Goal: Transaction & Acquisition: Purchase product/service

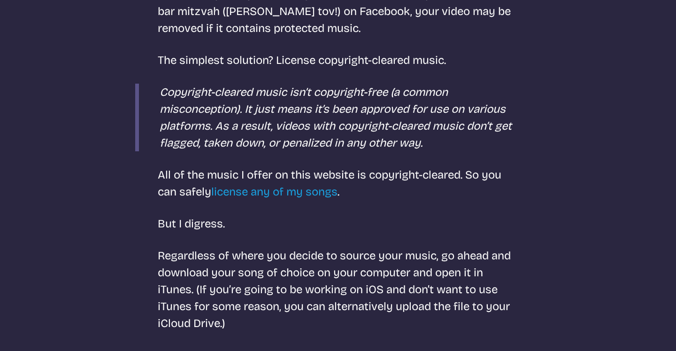
scroll to position [1028, 0]
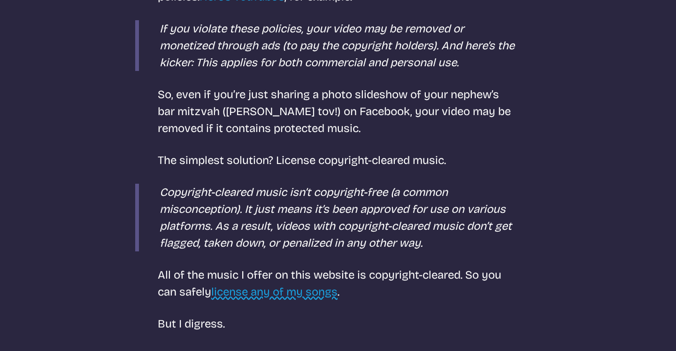
click at [256, 286] on link "license any of my songs" at bounding box center [274, 291] width 126 height 13
select select "most popular"
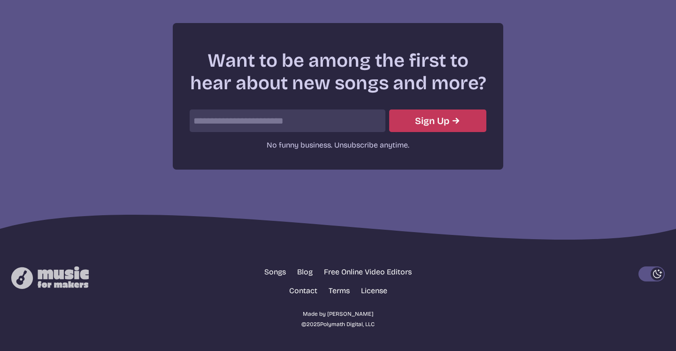
scroll to position [337, 0]
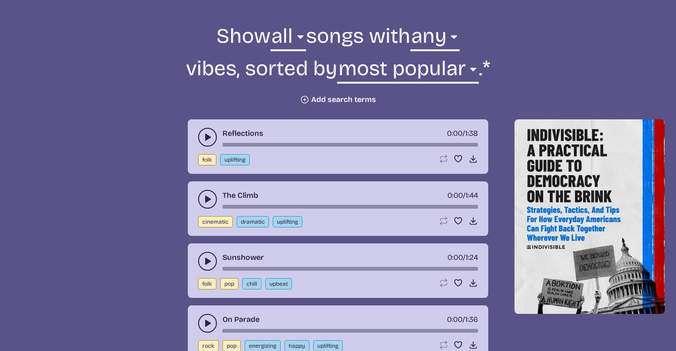
click at [204, 147] on button "play-pause toggle" at bounding box center [207, 137] width 19 height 19
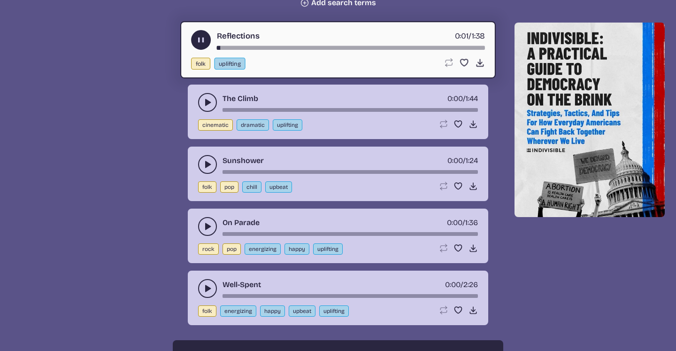
scroll to position [438, 0]
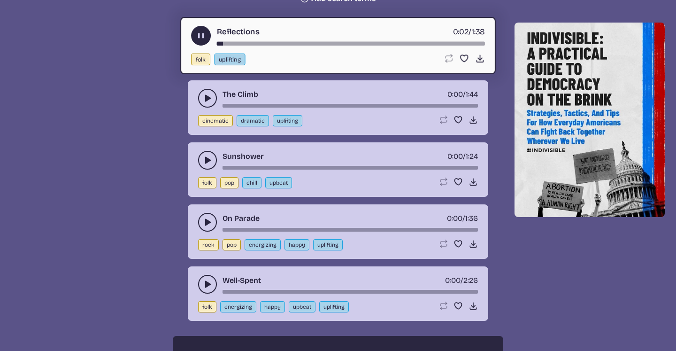
click at [200, 108] on button "play-pause toggle" at bounding box center [207, 98] width 19 height 19
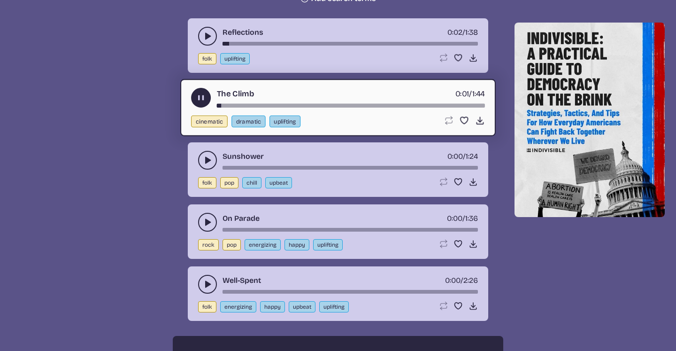
click at [206, 170] on button "play-pause toggle" at bounding box center [207, 160] width 19 height 19
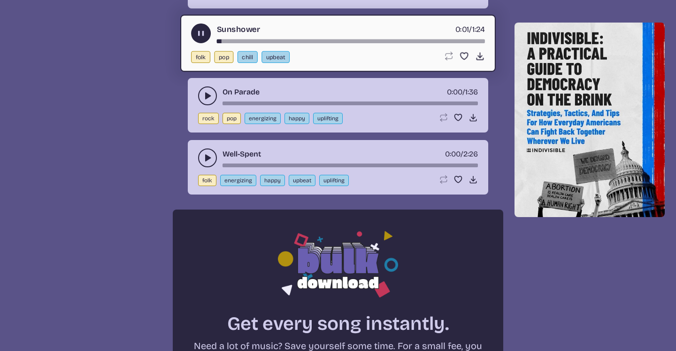
scroll to position [566, 0]
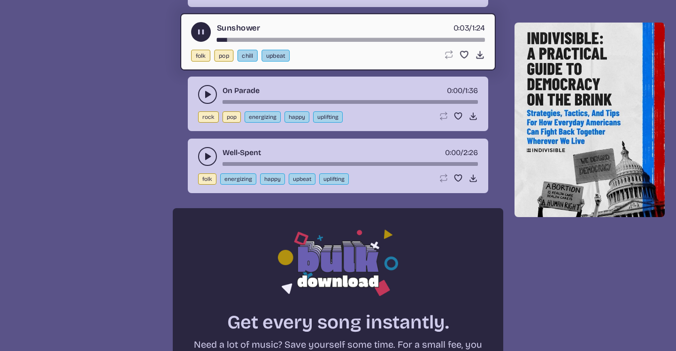
click at [202, 104] on button "play-pause toggle" at bounding box center [207, 94] width 19 height 19
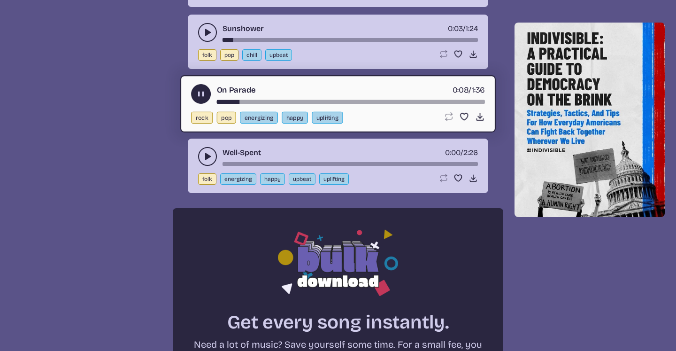
click at [202, 166] on button "play-pause toggle" at bounding box center [207, 156] width 19 height 19
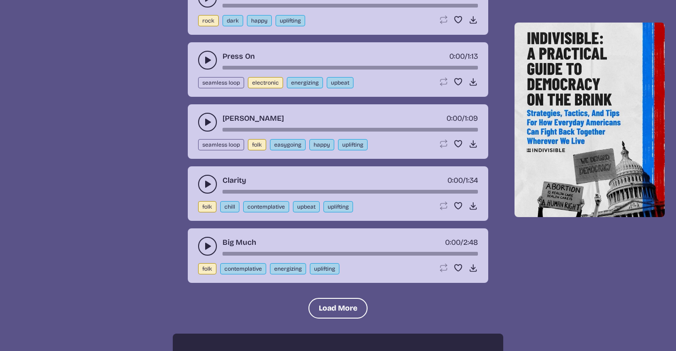
scroll to position [1023, 0]
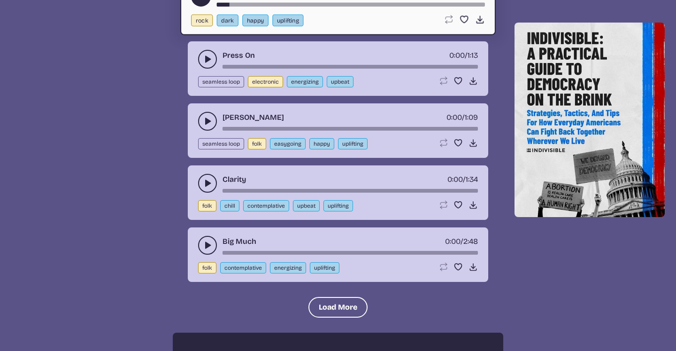
click at [203, 64] on icon "play-pause toggle" at bounding box center [207, 58] width 9 height 9
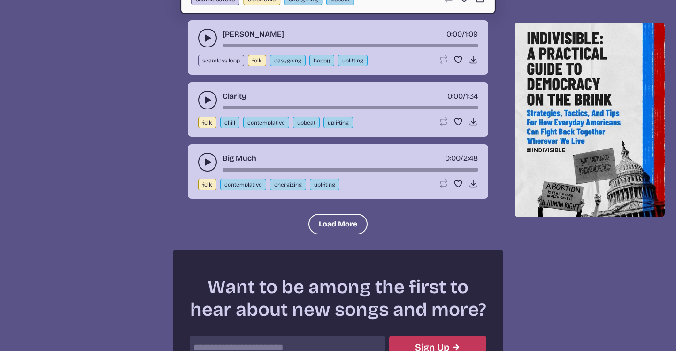
scroll to position [1109, 0]
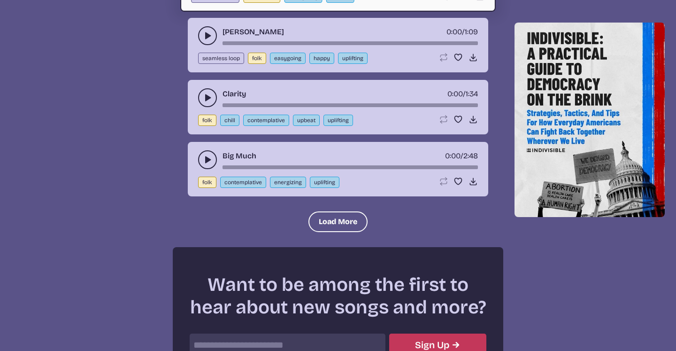
click at [202, 45] on button "play-pause toggle" at bounding box center [207, 35] width 19 height 19
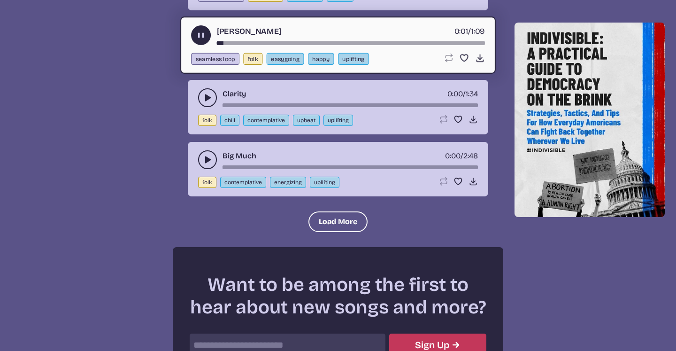
click at [201, 107] on button "play-pause toggle" at bounding box center [207, 97] width 19 height 19
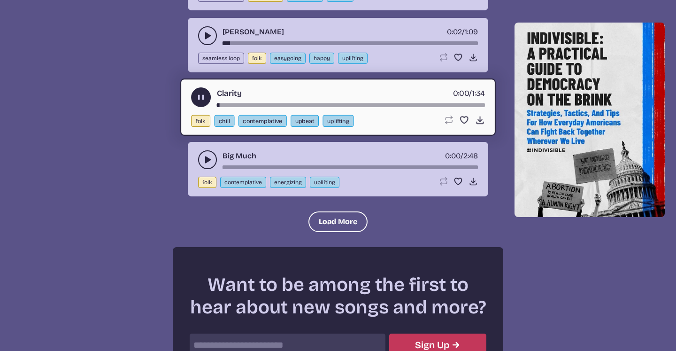
click at [204, 164] on icon "play-pause toggle" at bounding box center [207, 159] width 9 height 9
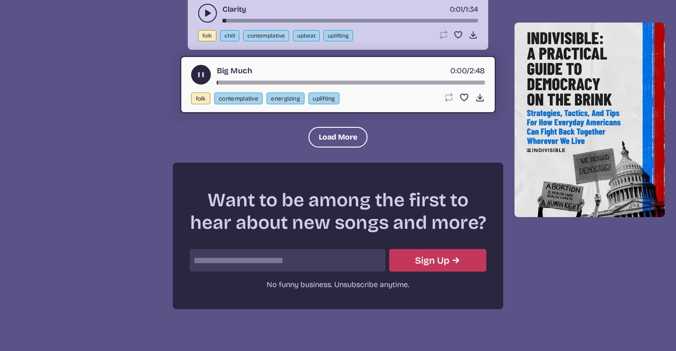
scroll to position [1198, 0]
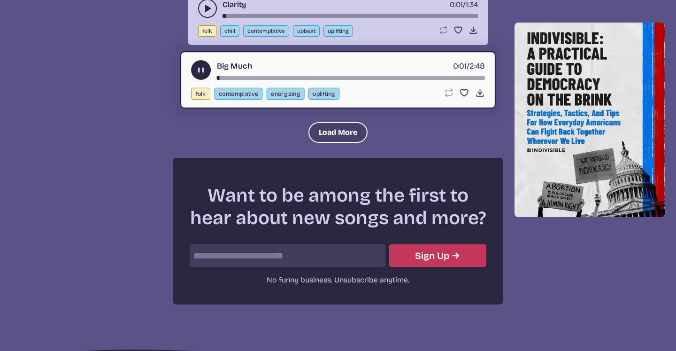
click at [331, 143] on button "Load More" at bounding box center [338, 132] width 59 height 21
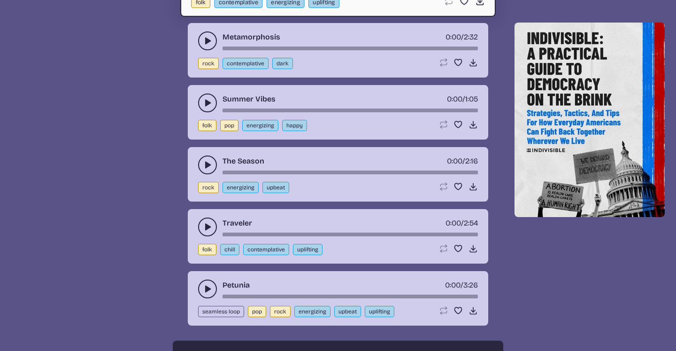
scroll to position [1295, 0]
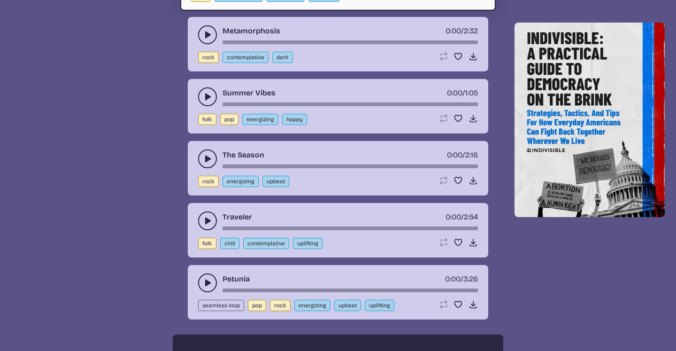
click at [200, 44] on button "play-pause toggle" at bounding box center [207, 34] width 19 height 19
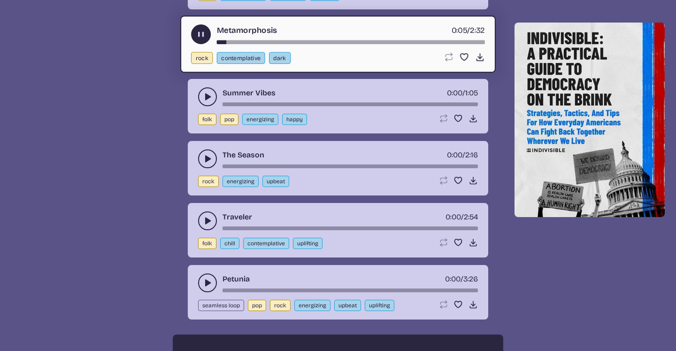
click at [203, 101] on icon "play-pause toggle" at bounding box center [207, 96] width 9 height 9
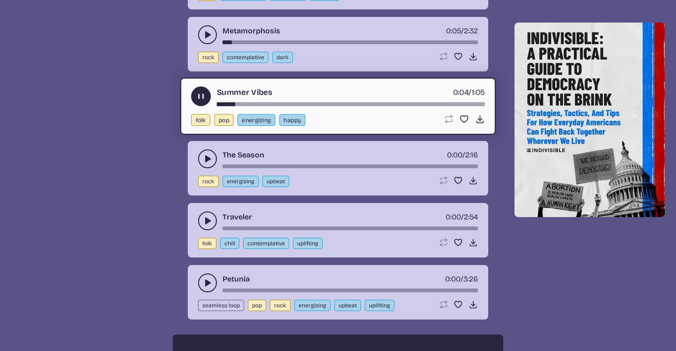
click at [201, 168] on button "play-pause toggle" at bounding box center [207, 158] width 19 height 19
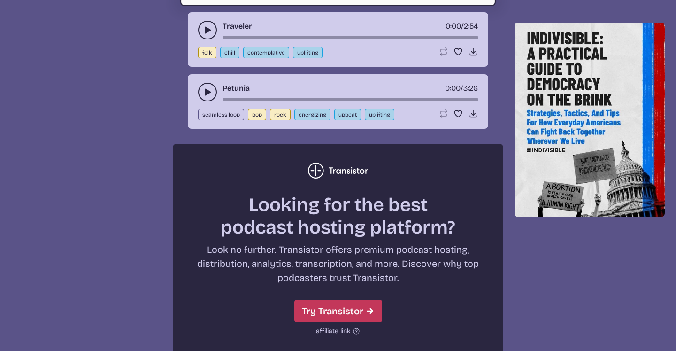
scroll to position [1493, 0]
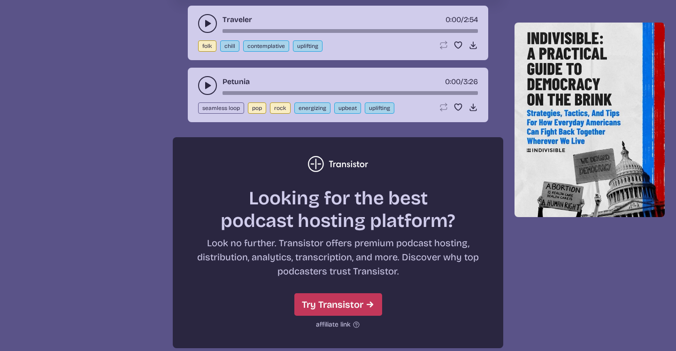
click at [202, 33] on button "play-pause toggle" at bounding box center [207, 23] width 19 height 19
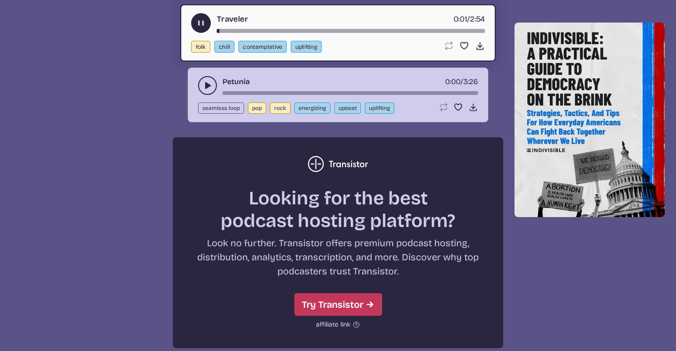
click at [201, 95] on button "play-pause toggle" at bounding box center [207, 85] width 19 height 19
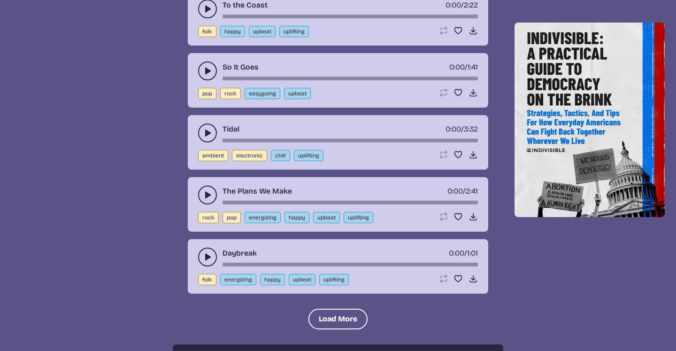
scroll to position [1865, 0]
click at [200, 18] on button "play-pause toggle" at bounding box center [207, 8] width 19 height 19
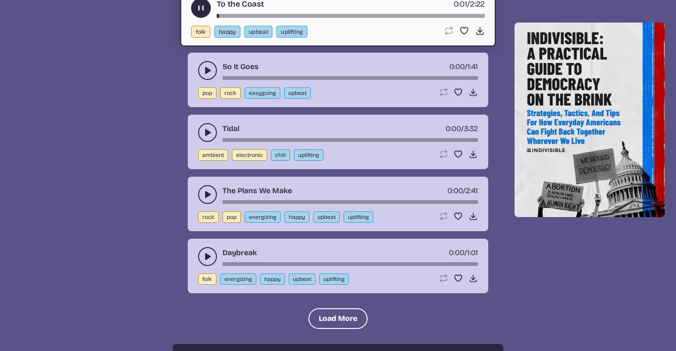
click at [204, 75] on icon "play-pause toggle" at bounding box center [207, 70] width 9 height 9
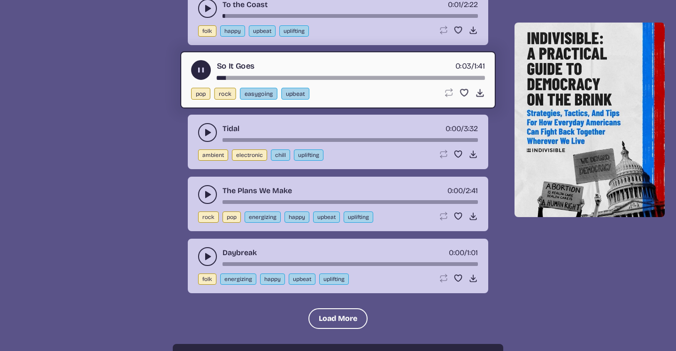
click at [202, 142] on button "play-pause toggle" at bounding box center [207, 132] width 19 height 19
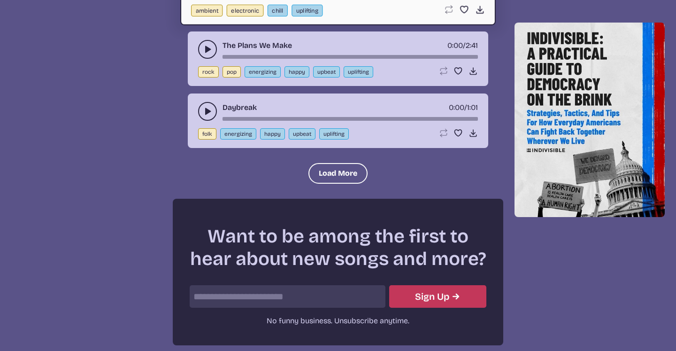
scroll to position [2036, 0]
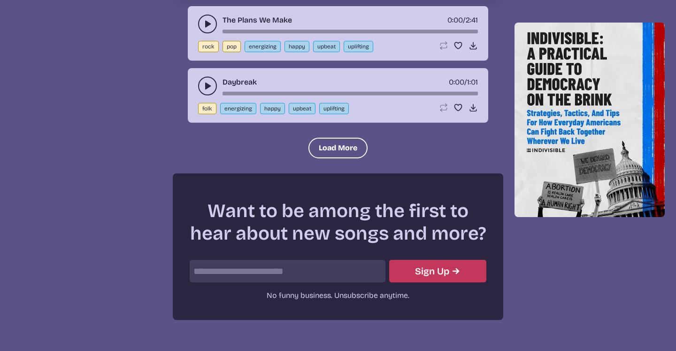
click at [203, 29] on icon "play-pause toggle" at bounding box center [207, 23] width 9 height 9
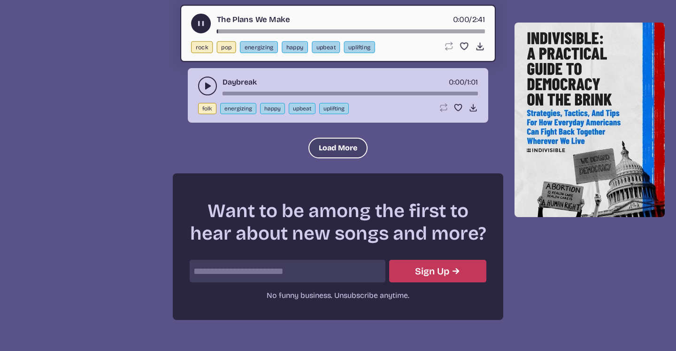
click at [335, 158] on button "Load More" at bounding box center [338, 148] width 59 height 21
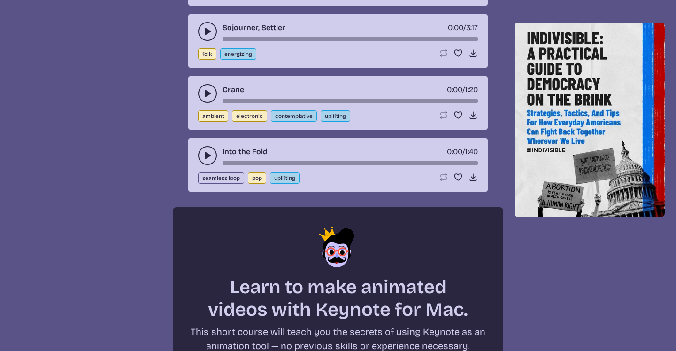
scroll to position [2277, 0]
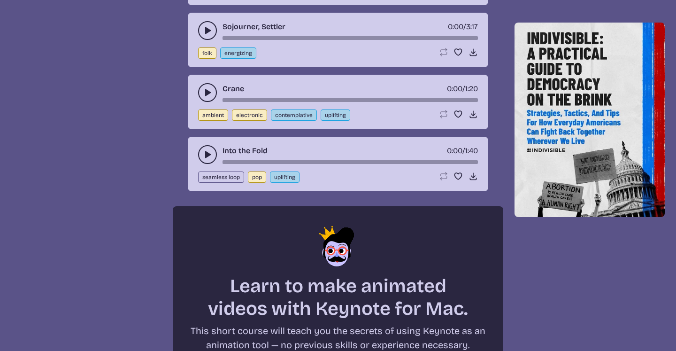
click at [206, 159] on use "play-pause toggle" at bounding box center [207, 154] width 9 height 9
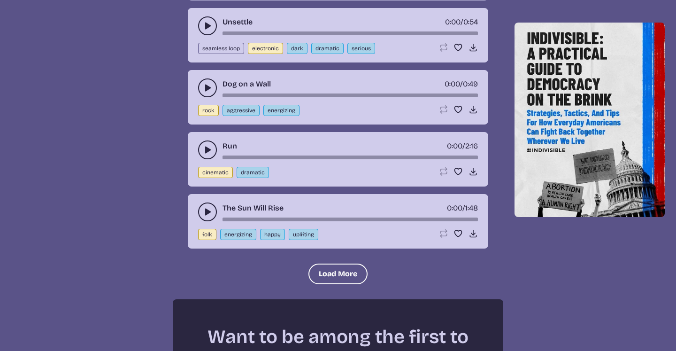
scroll to position [2756, 0]
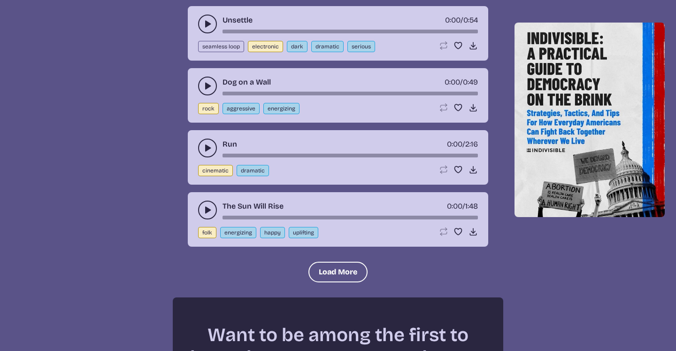
click at [204, 95] on button "play-pause toggle" at bounding box center [207, 86] width 19 height 19
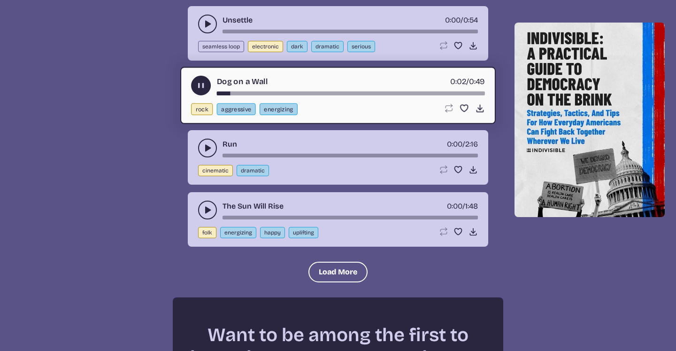
click at [207, 153] on use "play-pause toggle" at bounding box center [207, 147] width 9 height 9
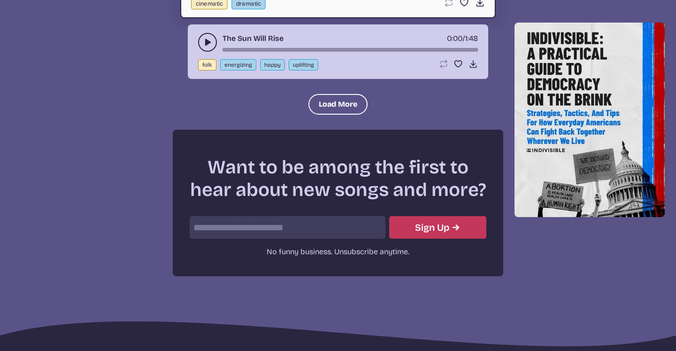
scroll to position [2940, 0]
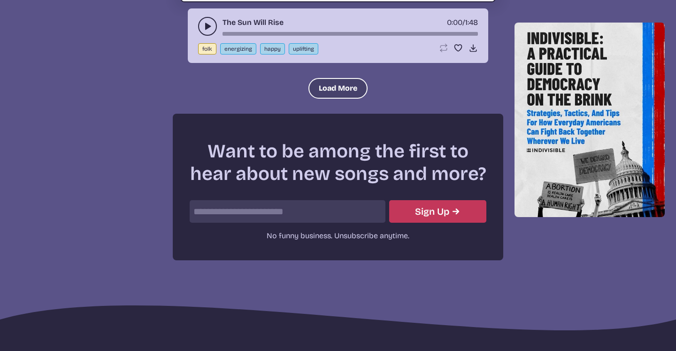
click at [331, 99] on button "Load More" at bounding box center [338, 88] width 59 height 21
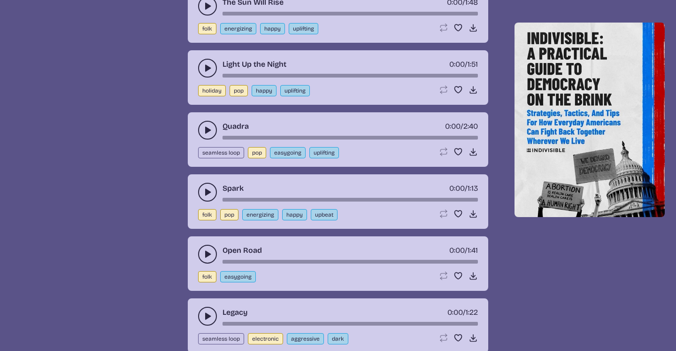
scroll to position [2962, 0]
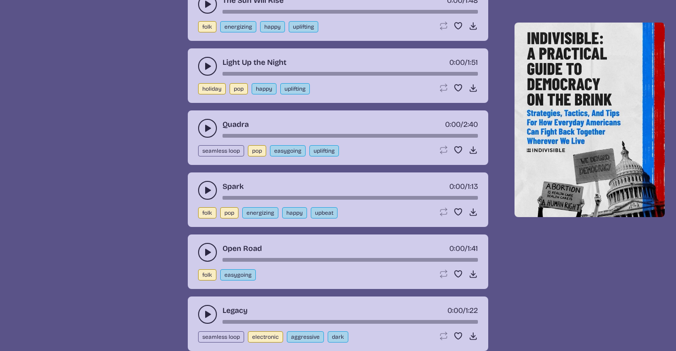
click at [202, 76] on button "play-pause toggle" at bounding box center [207, 66] width 19 height 19
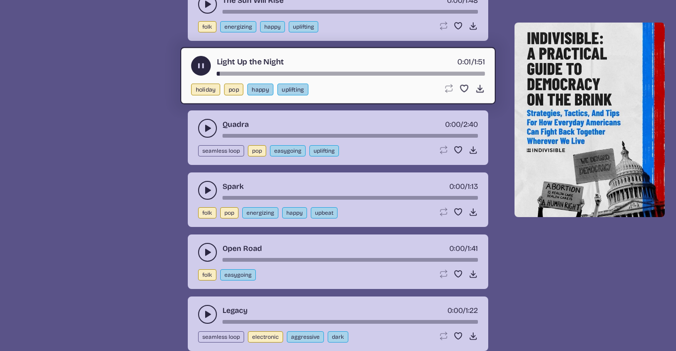
click at [206, 133] on use "play-pause toggle" at bounding box center [207, 128] width 9 height 9
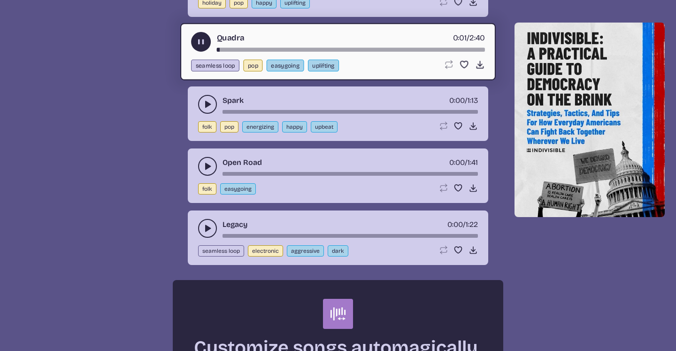
scroll to position [3053, 0]
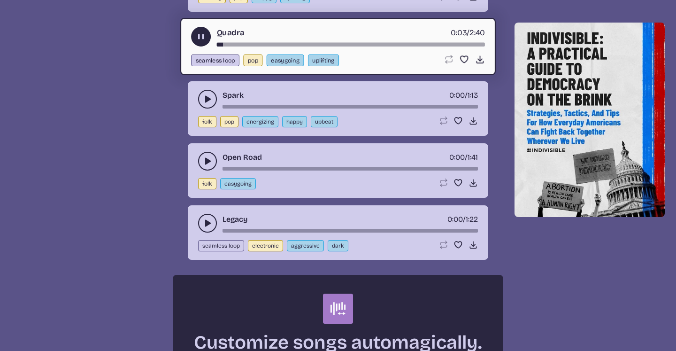
click at [202, 109] on button "play-pause toggle" at bounding box center [207, 99] width 19 height 19
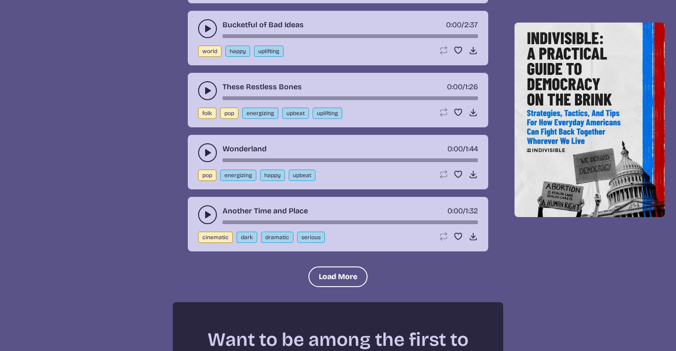
scroll to position [3588, 0]
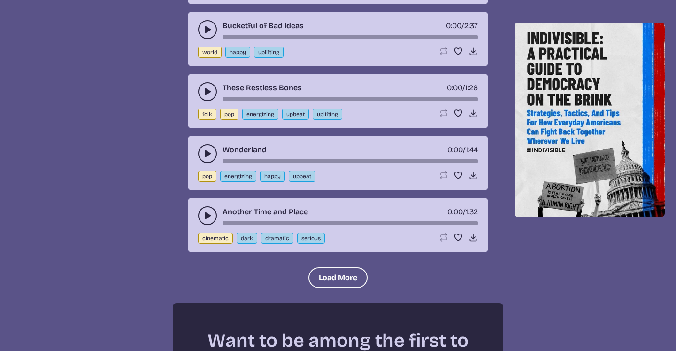
click at [201, 39] on button "play-pause toggle" at bounding box center [207, 29] width 19 height 19
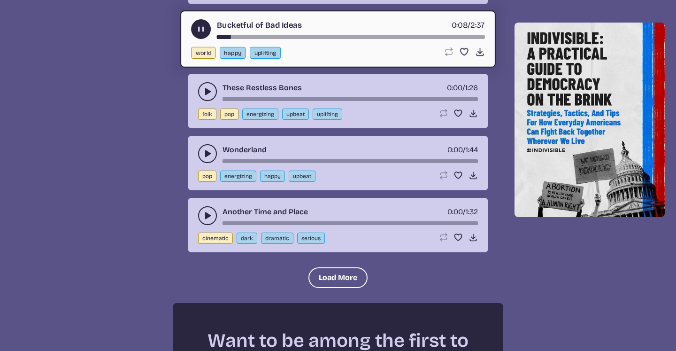
click at [204, 96] on icon "play-pause toggle" at bounding box center [207, 91] width 9 height 9
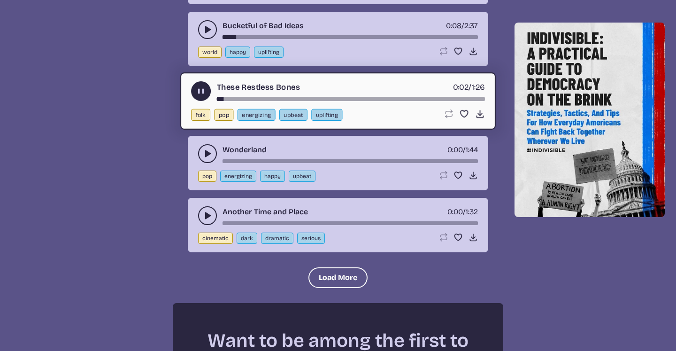
click at [201, 163] on button "play-pause toggle" at bounding box center [207, 153] width 19 height 19
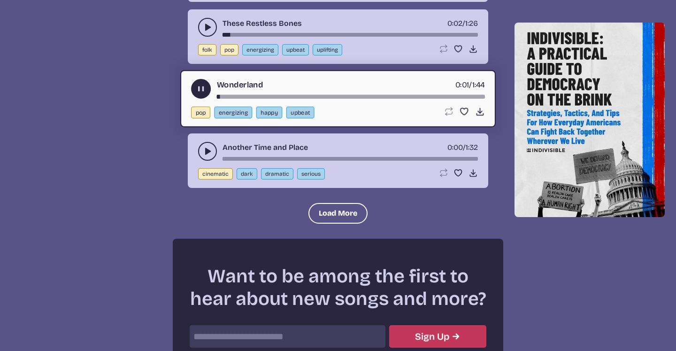
scroll to position [3672, 0]
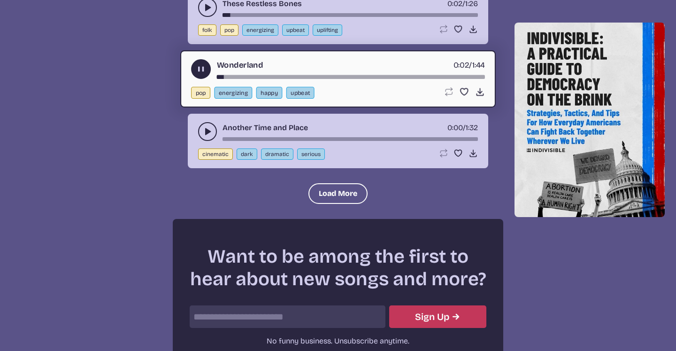
click at [202, 141] on button "play-pause toggle" at bounding box center [207, 131] width 19 height 19
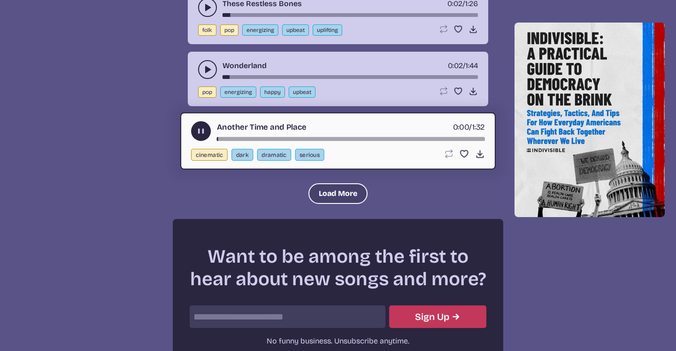
click at [332, 204] on button "Load More" at bounding box center [338, 193] width 59 height 21
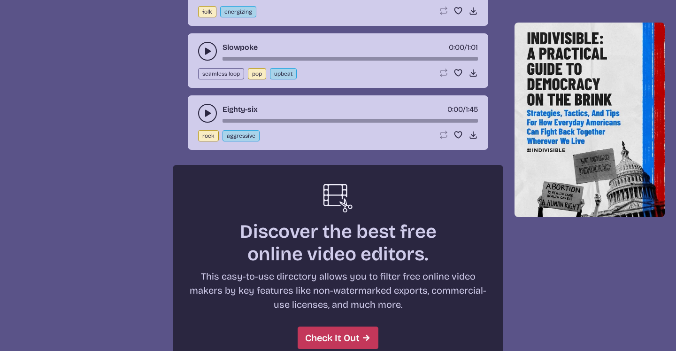
scroll to position [4010, 0]
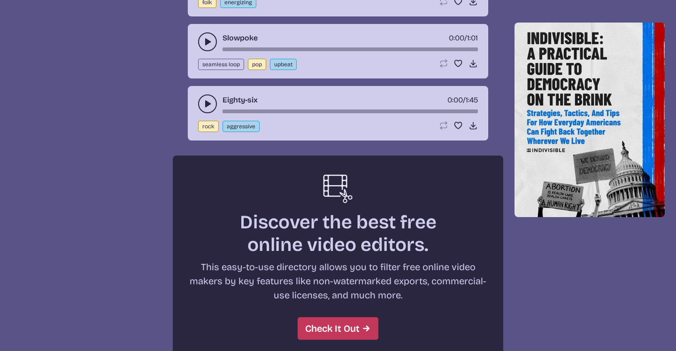
click at [204, 51] on button "play-pause toggle" at bounding box center [207, 41] width 19 height 19
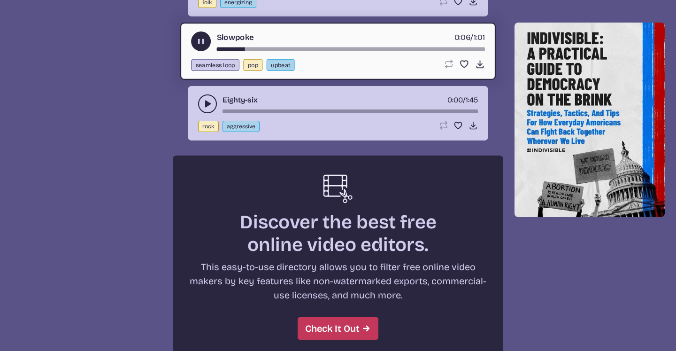
click at [199, 113] on button "play-pause toggle" at bounding box center [207, 103] width 19 height 19
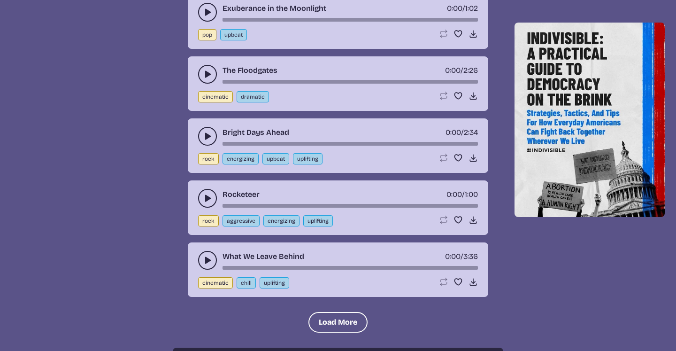
scroll to position [4389, 0]
click at [204, 16] on icon "play-pause toggle" at bounding box center [207, 11] width 9 height 9
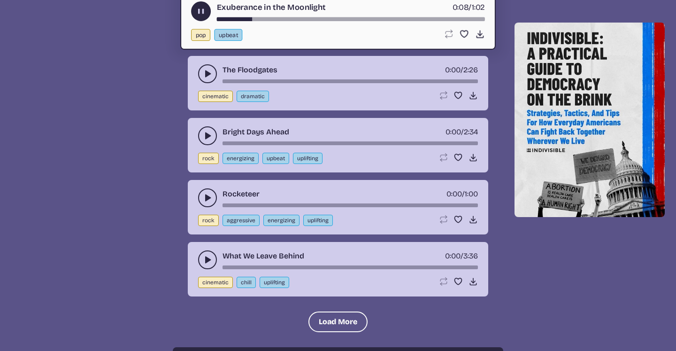
click at [204, 78] on icon "play-pause toggle" at bounding box center [207, 73] width 9 height 9
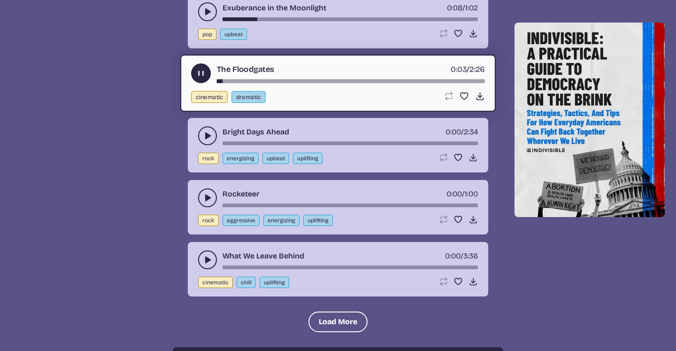
click at [206, 145] on button "play-pause toggle" at bounding box center [207, 135] width 19 height 19
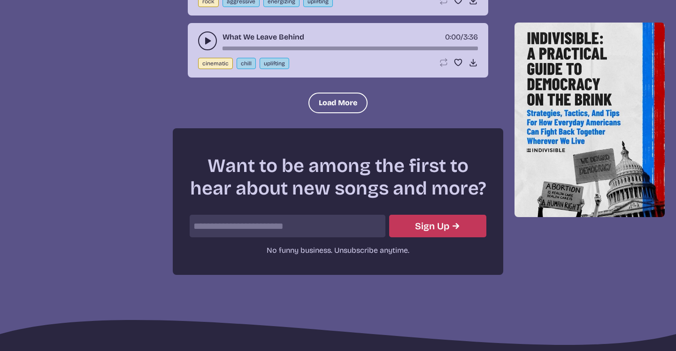
scroll to position [4610, 0]
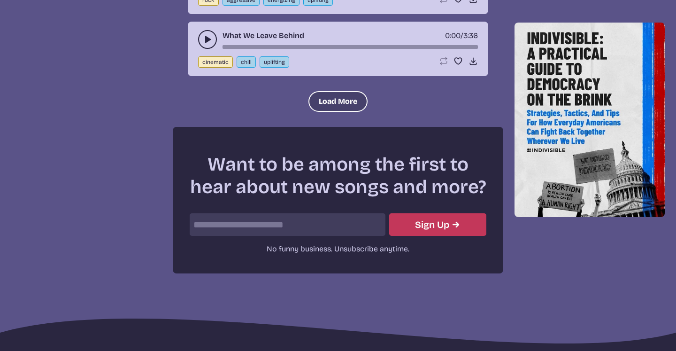
click at [333, 112] on button "Load More" at bounding box center [338, 101] width 59 height 21
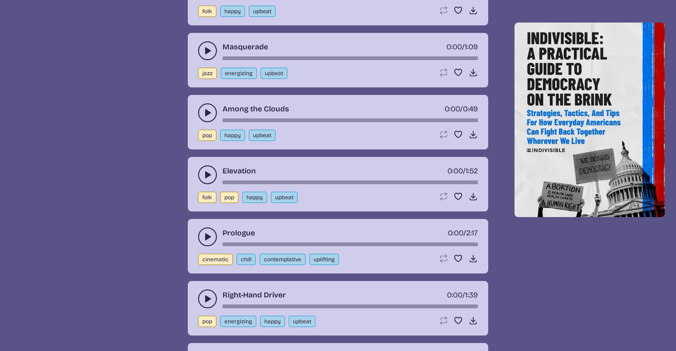
scroll to position [4726, 0]
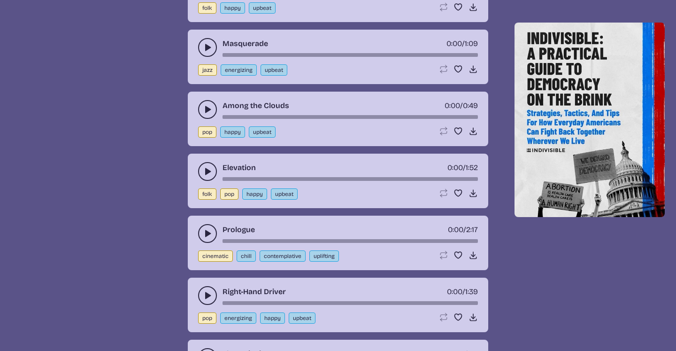
click at [206, 114] on use "play-pause toggle" at bounding box center [207, 109] width 9 height 9
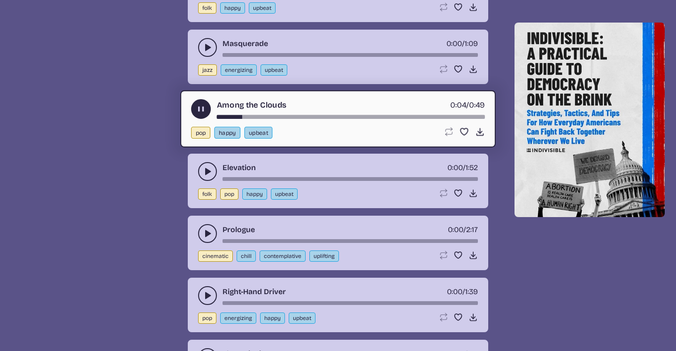
click at [207, 176] on use "play-pause toggle" at bounding box center [207, 171] width 9 height 9
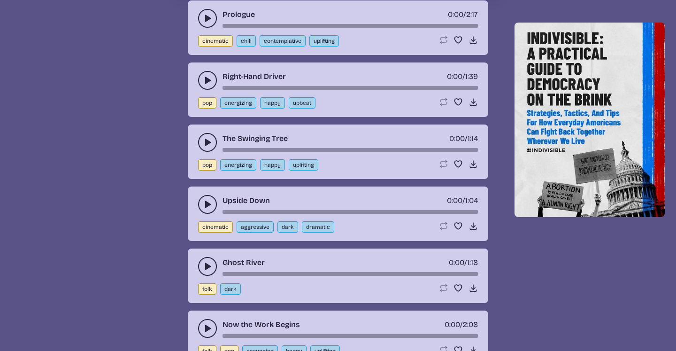
scroll to position [4942, 0]
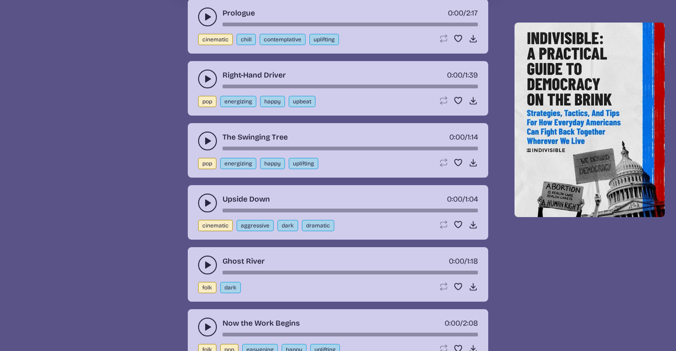
click at [202, 88] on button "play-pause toggle" at bounding box center [207, 79] width 19 height 19
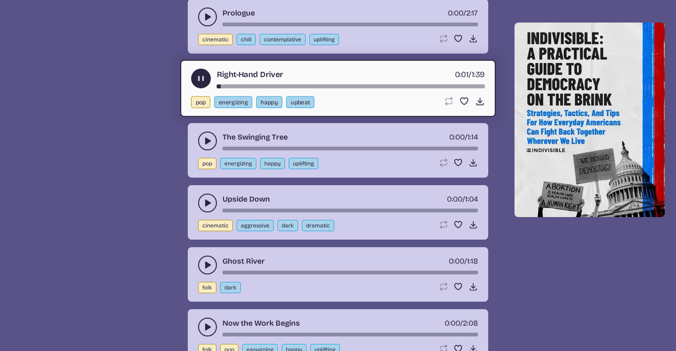
click at [202, 150] on button "play-pause toggle" at bounding box center [207, 141] width 19 height 19
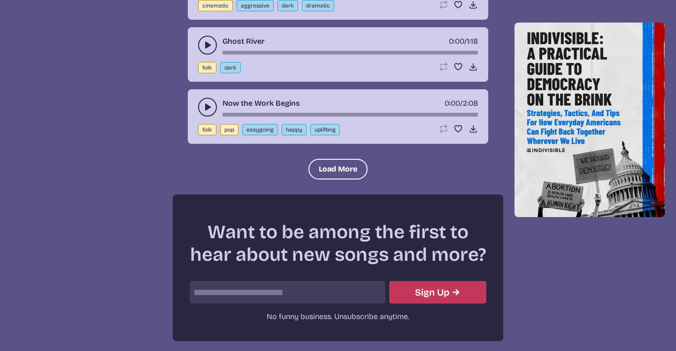
scroll to position [5163, 0]
click at [209, 111] on use "play-pause toggle" at bounding box center [207, 106] width 9 height 9
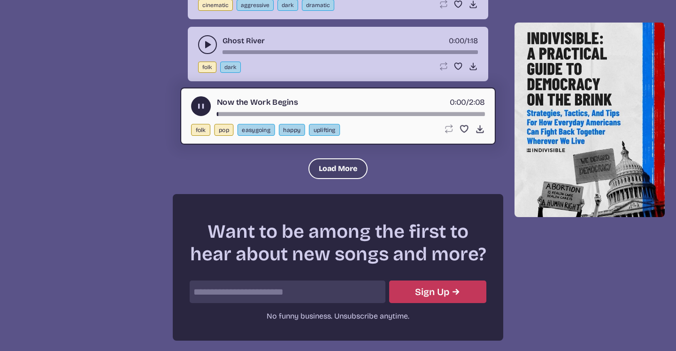
click at [325, 179] on button "Load More" at bounding box center [338, 168] width 59 height 21
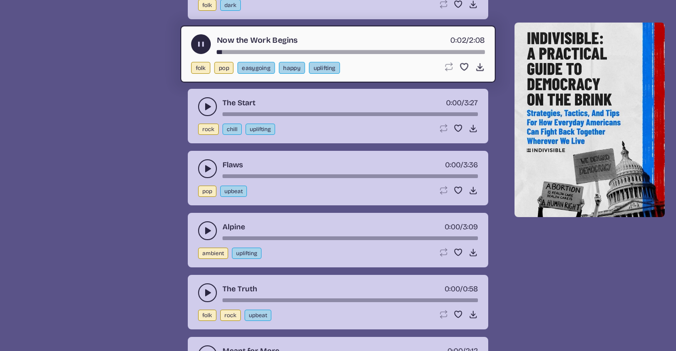
scroll to position [5226, 0]
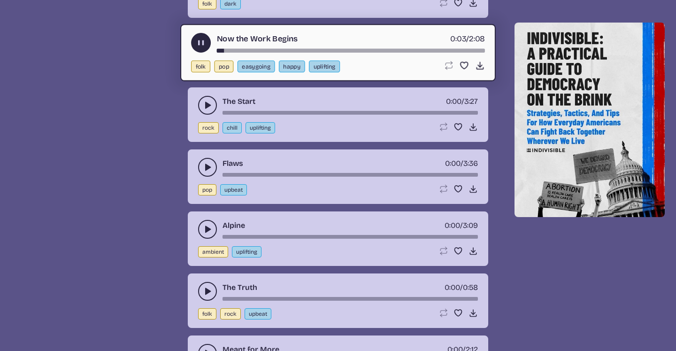
click at [208, 110] on use "play-pause toggle" at bounding box center [207, 105] width 9 height 9
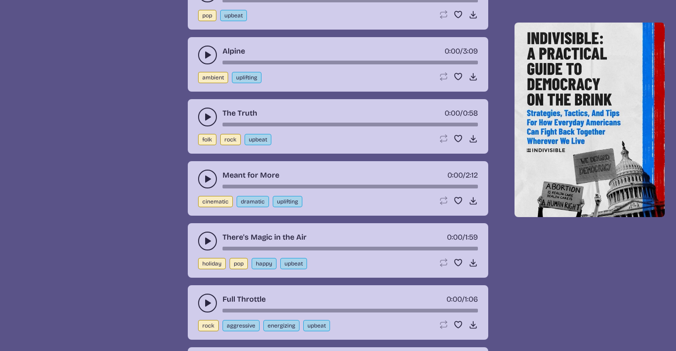
scroll to position [5404, 0]
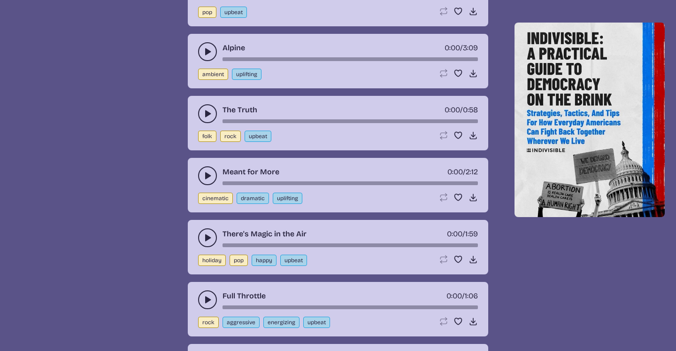
drag, startPoint x: 225, startPoint y: 47, endPoint x: 247, endPoint y: 46, distance: 22.1
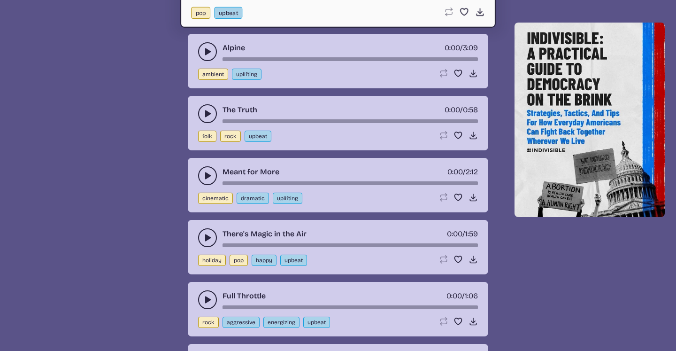
click at [201, 61] on button "play-pause toggle" at bounding box center [207, 51] width 19 height 19
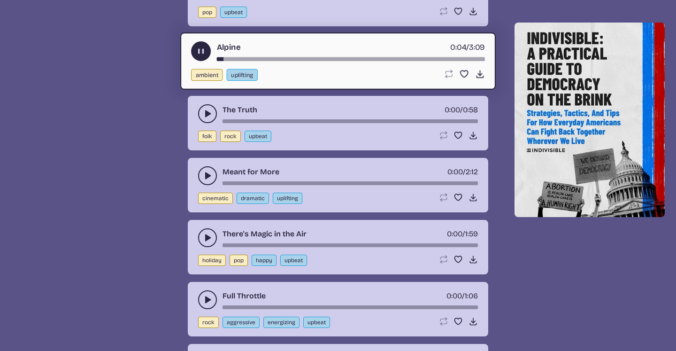
click at [202, 123] on button "play-pause toggle" at bounding box center [207, 113] width 19 height 19
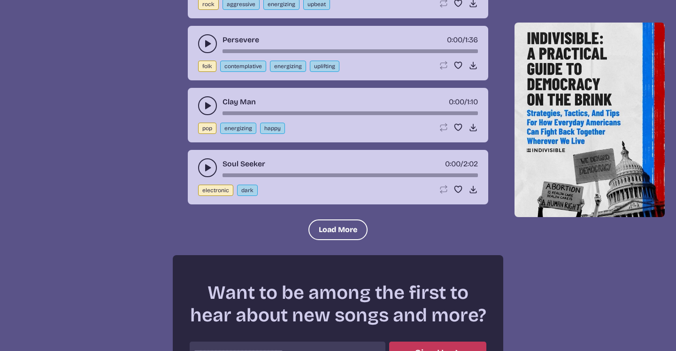
scroll to position [5728, 0]
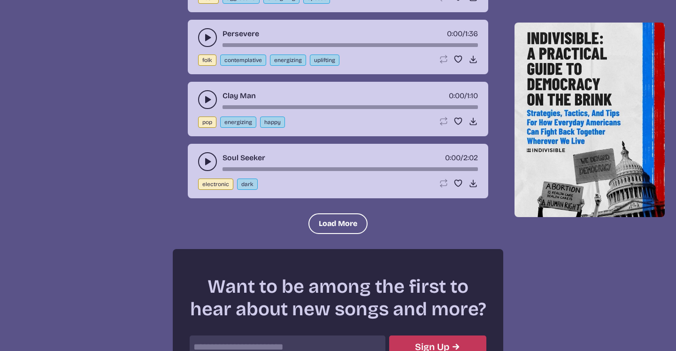
click at [202, 109] on button "play-pause toggle" at bounding box center [207, 99] width 19 height 19
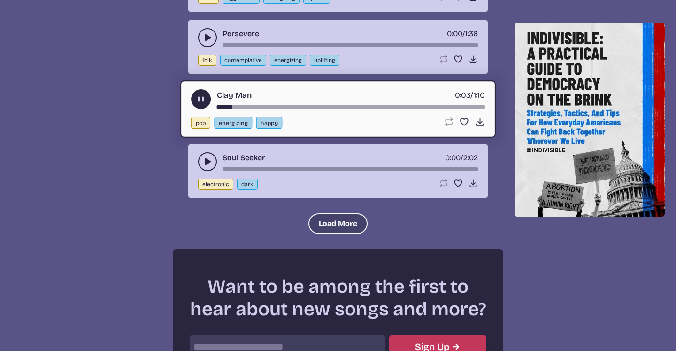
click at [328, 234] on button "Load More" at bounding box center [338, 223] width 59 height 21
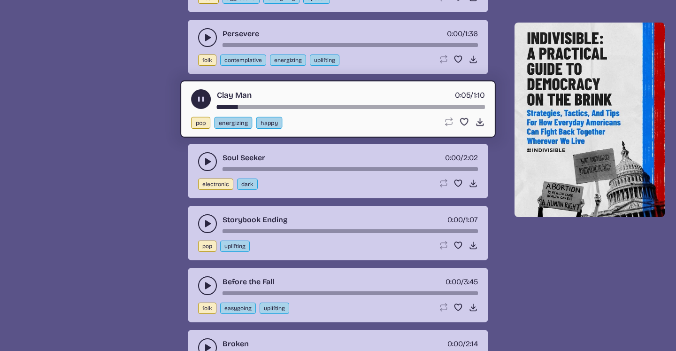
click at [206, 166] on use "play-pause toggle" at bounding box center [207, 161] width 9 height 9
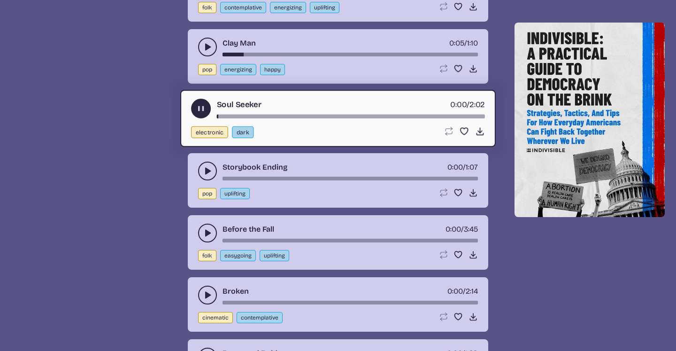
scroll to position [5784, 0]
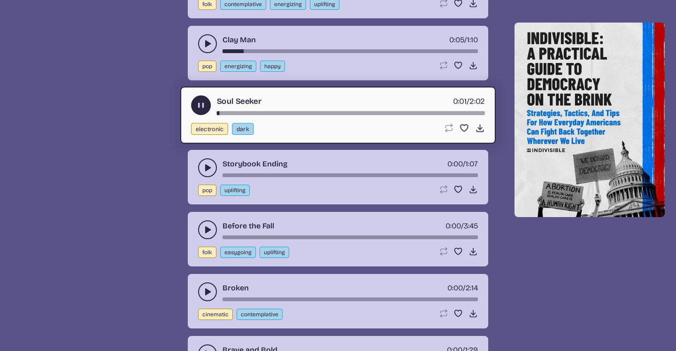
click at [208, 172] on use "play-pause toggle" at bounding box center [207, 167] width 9 height 9
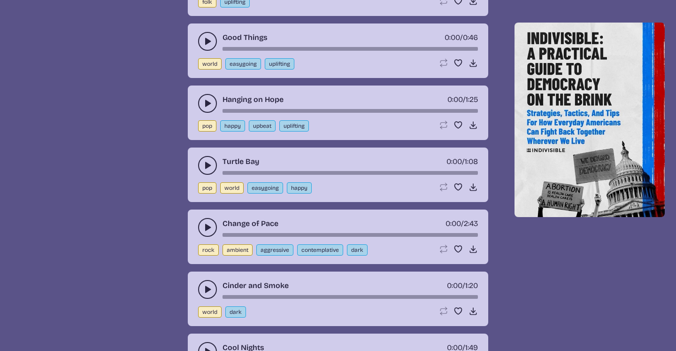
scroll to position [6171, 0]
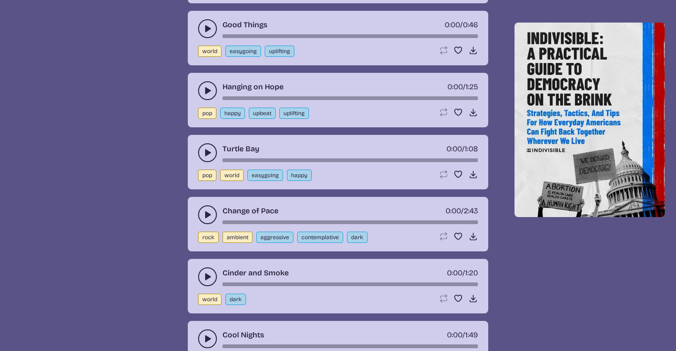
click at [208, 100] on button "play-pause toggle" at bounding box center [207, 90] width 19 height 19
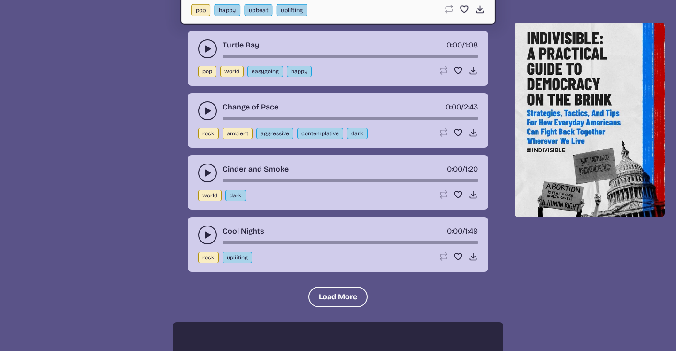
scroll to position [6276, 0]
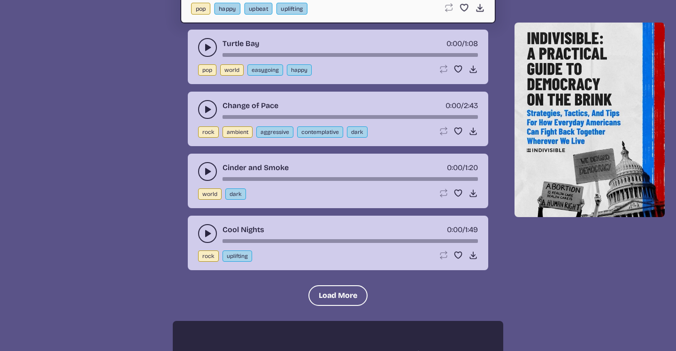
click at [212, 114] on icon "play-pause toggle" at bounding box center [207, 109] width 9 height 9
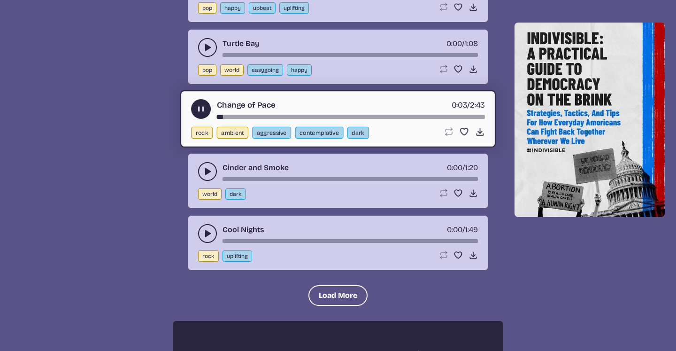
click at [202, 57] on button "play-pause toggle" at bounding box center [207, 47] width 19 height 19
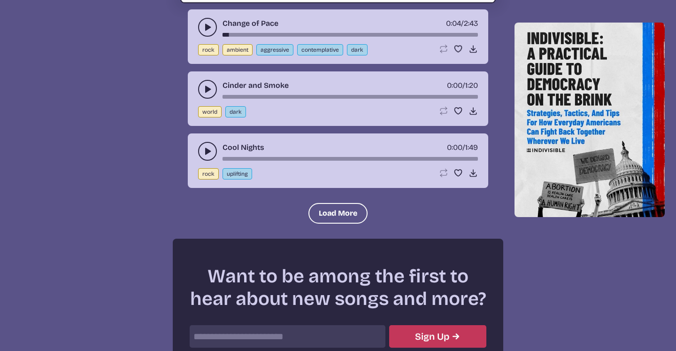
scroll to position [6366, 0]
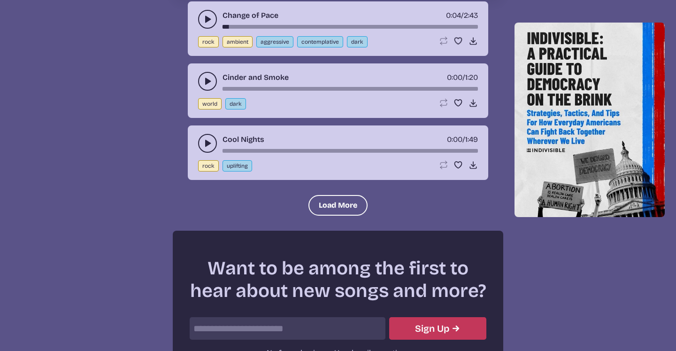
click at [209, 148] on icon "play-pause toggle" at bounding box center [207, 143] width 9 height 9
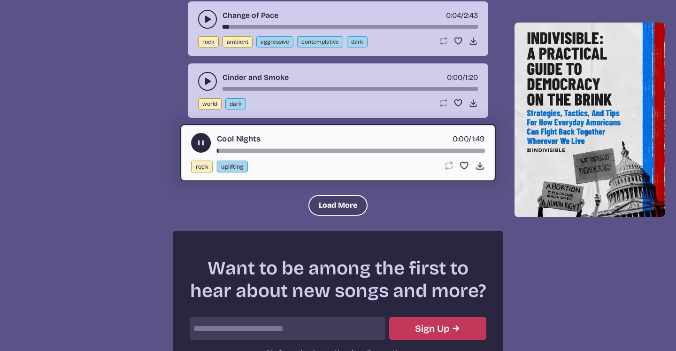
click at [322, 216] on button "Load More" at bounding box center [338, 205] width 59 height 21
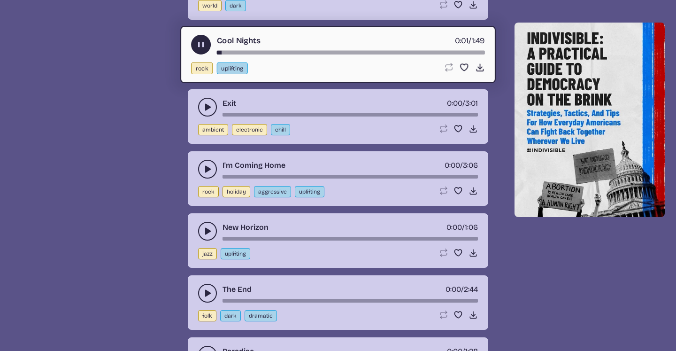
scroll to position [6474, 0]
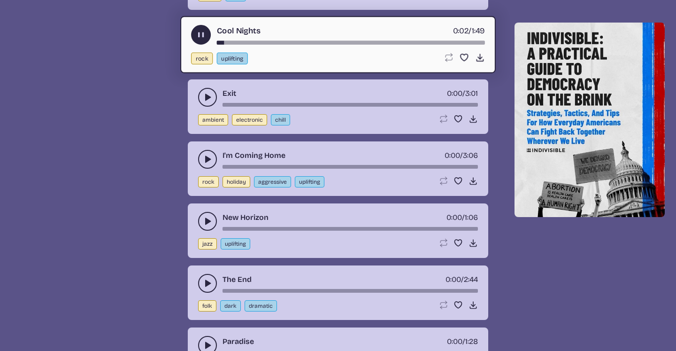
click at [206, 102] on icon "play-pause toggle" at bounding box center [207, 97] width 9 height 9
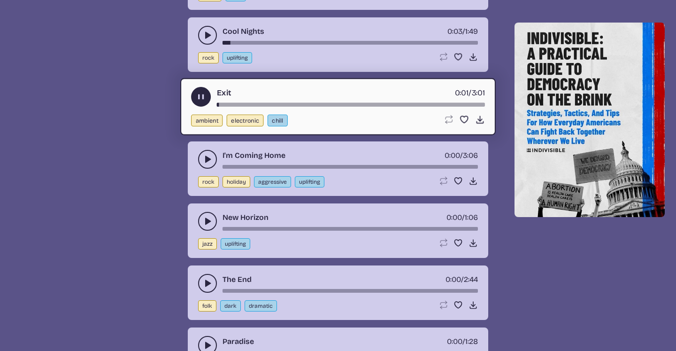
click at [204, 164] on icon "play-pause toggle" at bounding box center [207, 159] width 9 height 9
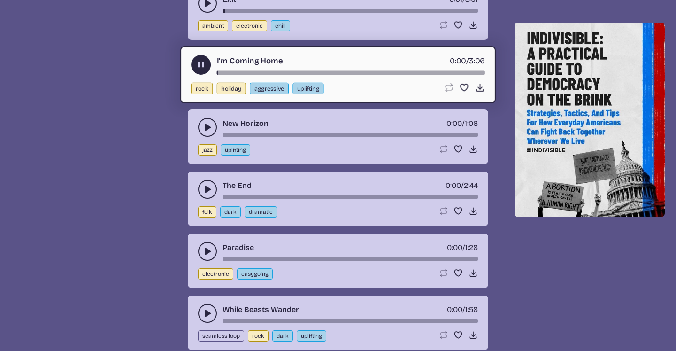
scroll to position [6578, 0]
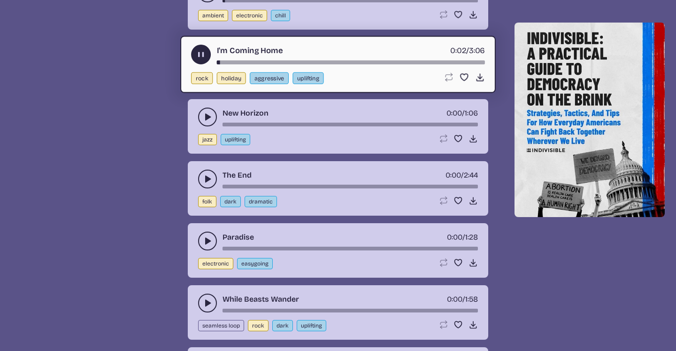
click at [206, 122] on use "play-pause toggle" at bounding box center [207, 116] width 9 height 9
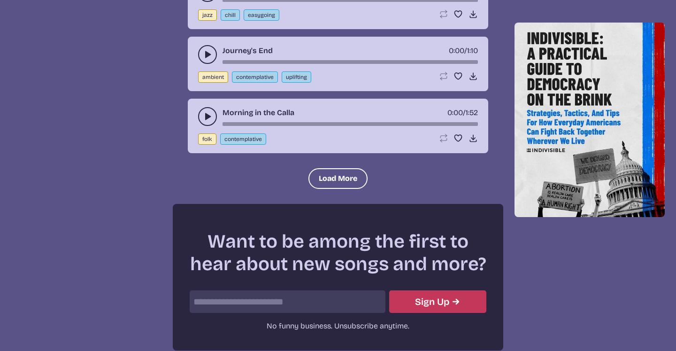
scroll to position [7013, 0]
click at [316, 189] on button "Load More" at bounding box center [338, 178] width 59 height 21
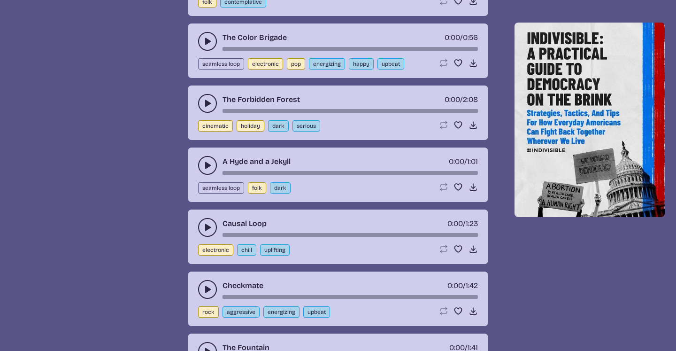
scroll to position [7215, 0]
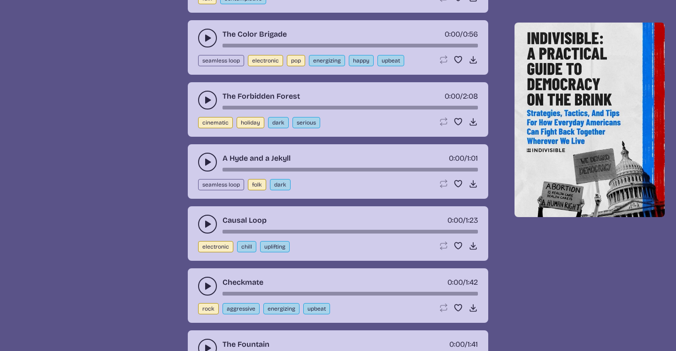
click at [201, 47] on button "play-pause toggle" at bounding box center [207, 38] width 19 height 19
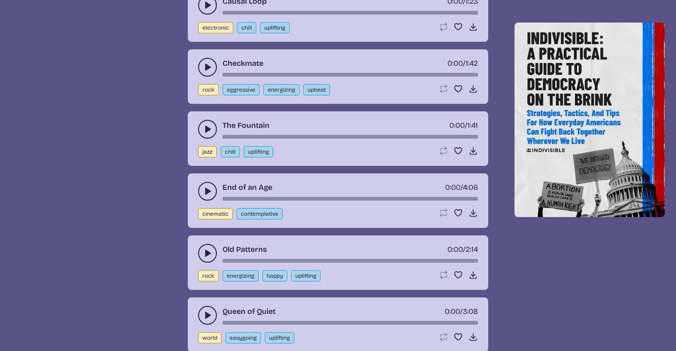
scroll to position [7435, 0]
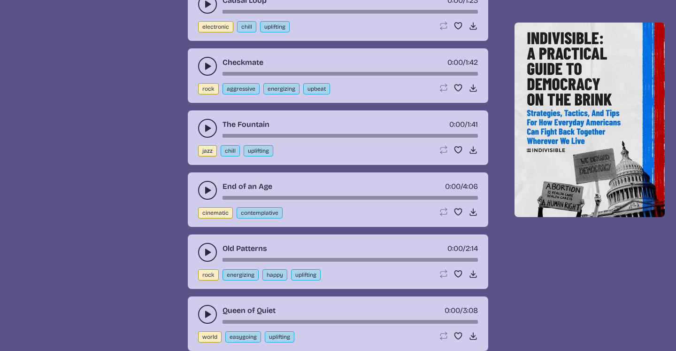
click at [205, 71] on icon "play-pause toggle" at bounding box center [207, 66] width 9 height 9
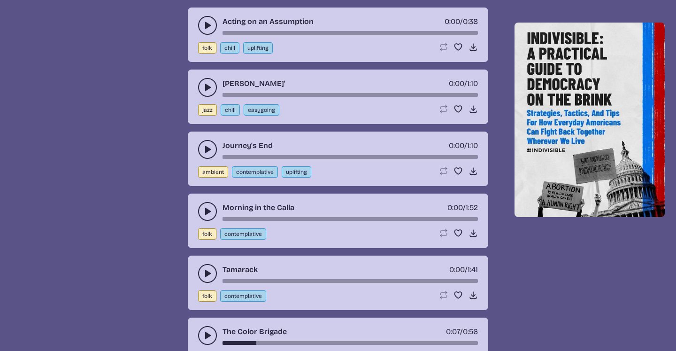
scroll to position [6827, 0]
